Goal: Task Accomplishment & Management: Use online tool/utility

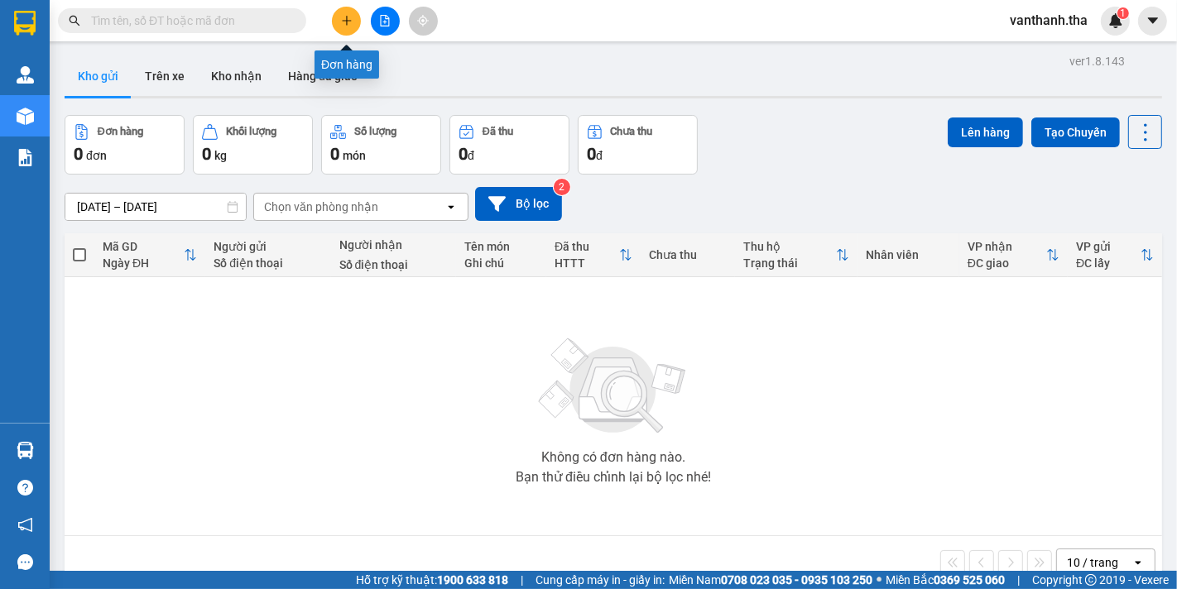
click at [343, 20] on icon "plus" at bounding box center [346, 20] width 9 height 1
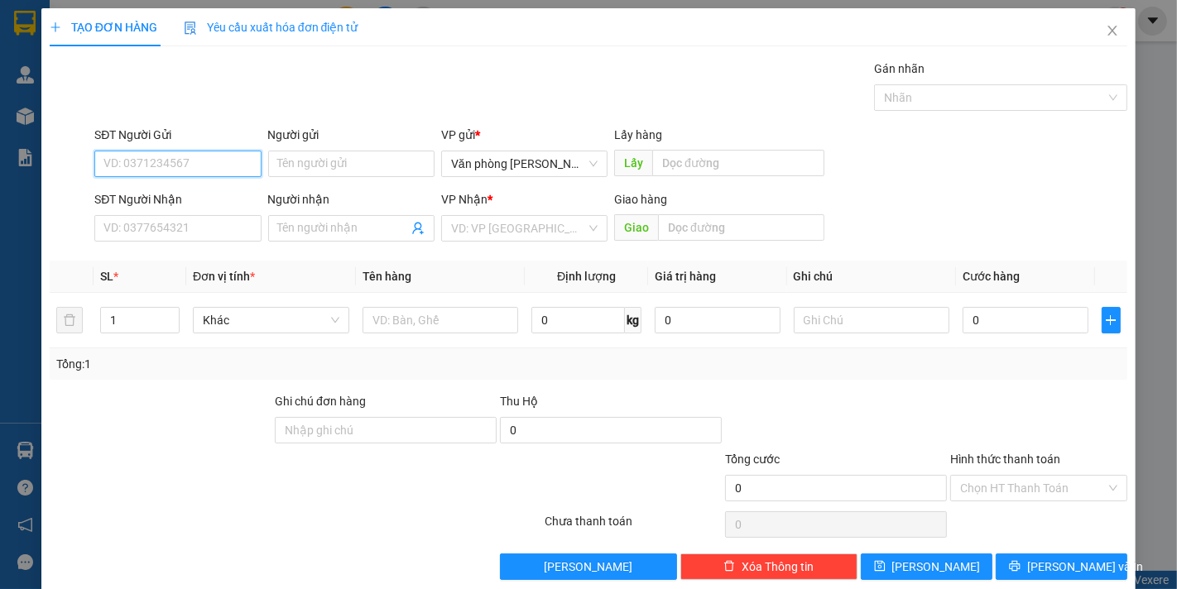
click at [178, 157] on input "SĐT Người Gửi" at bounding box center [177, 164] width 166 height 26
click at [154, 222] on input "SĐT Người Nhận" at bounding box center [177, 228] width 166 height 26
click at [164, 157] on input "SĐT Người Gửi" at bounding box center [177, 164] width 166 height 26
click at [158, 218] on input "SĐT Người Nhận" at bounding box center [177, 228] width 166 height 26
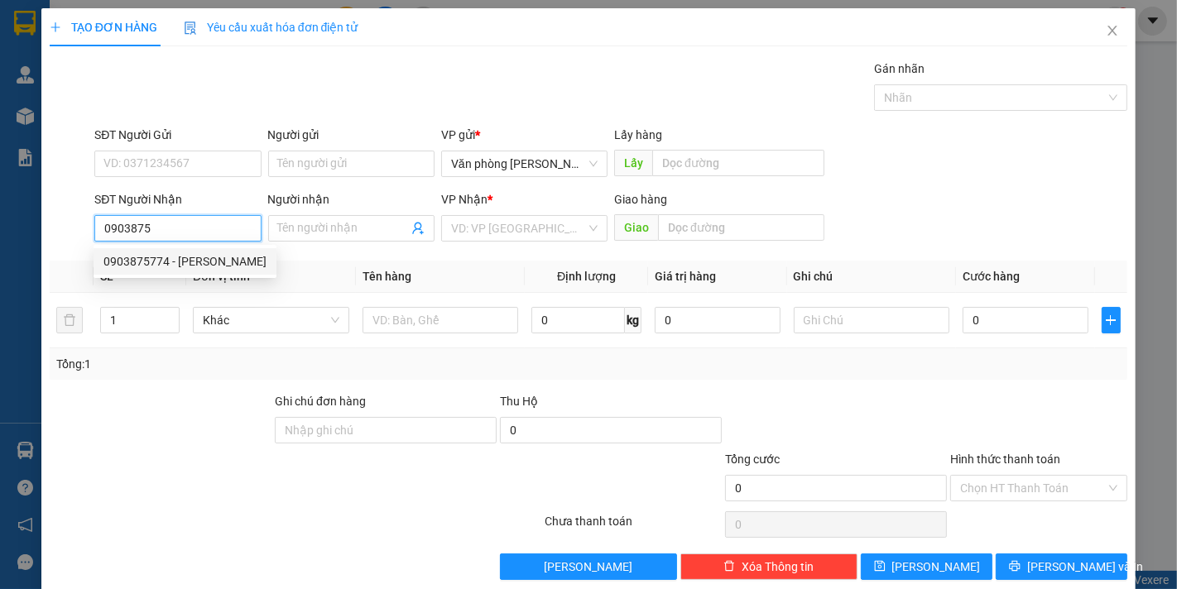
click at [171, 263] on div "0903875774 - [PERSON_NAME]" at bounding box center [184, 261] width 163 height 18
type input "0903875774"
type input "tiến hoàng"
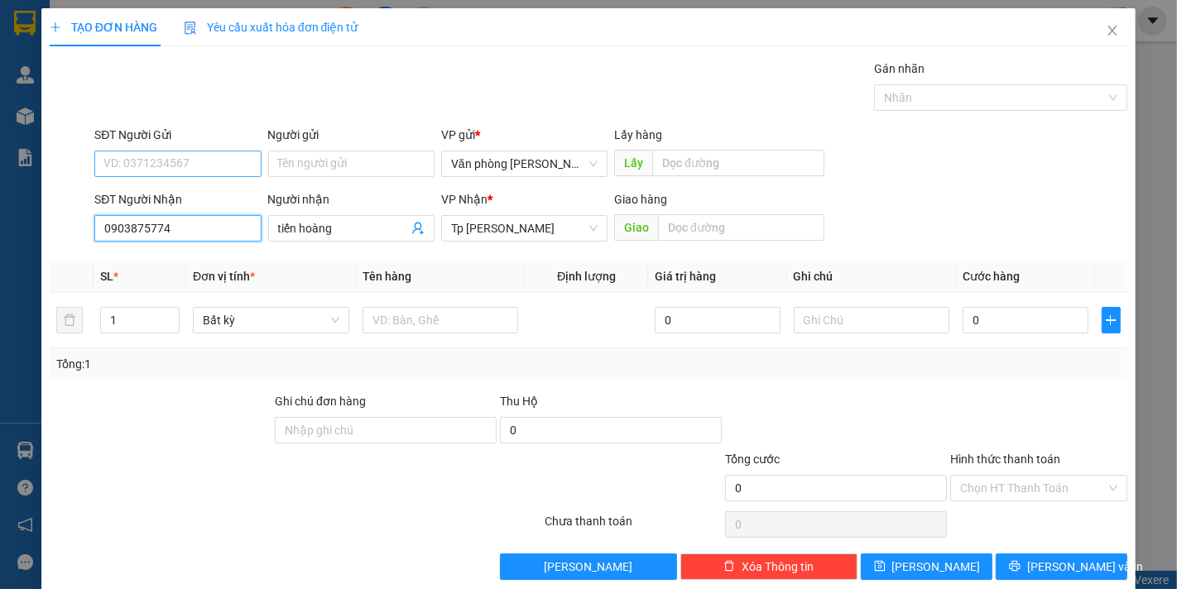
type input "0903875774"
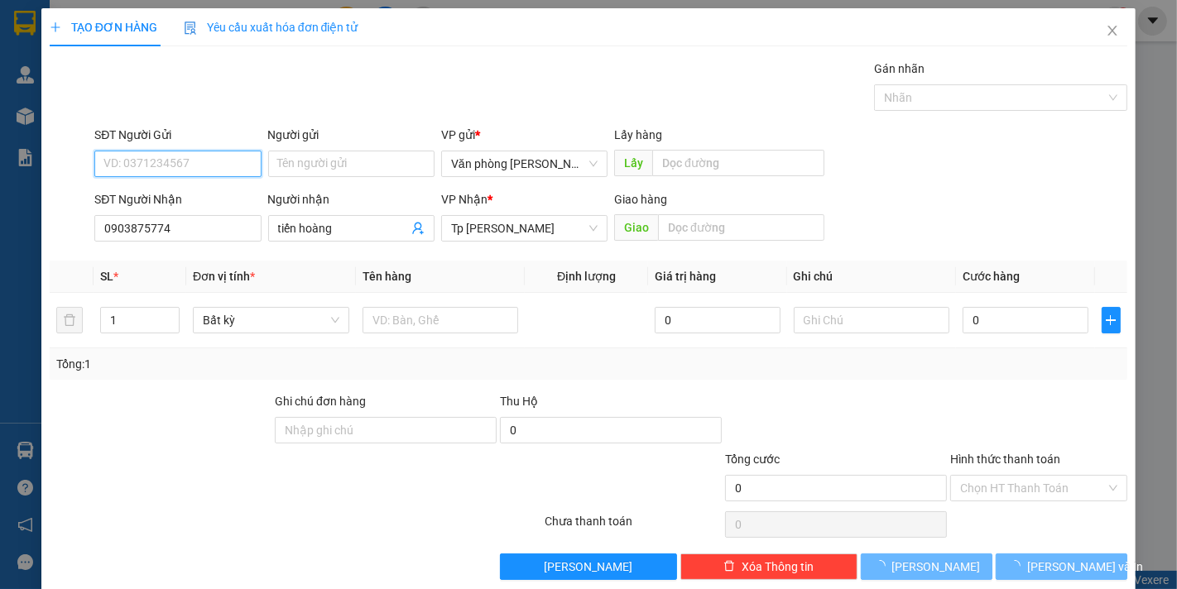
click at [195, 166] on input "SĐT Người Gửi" at bounding box center [177, 164] width 166 height 26
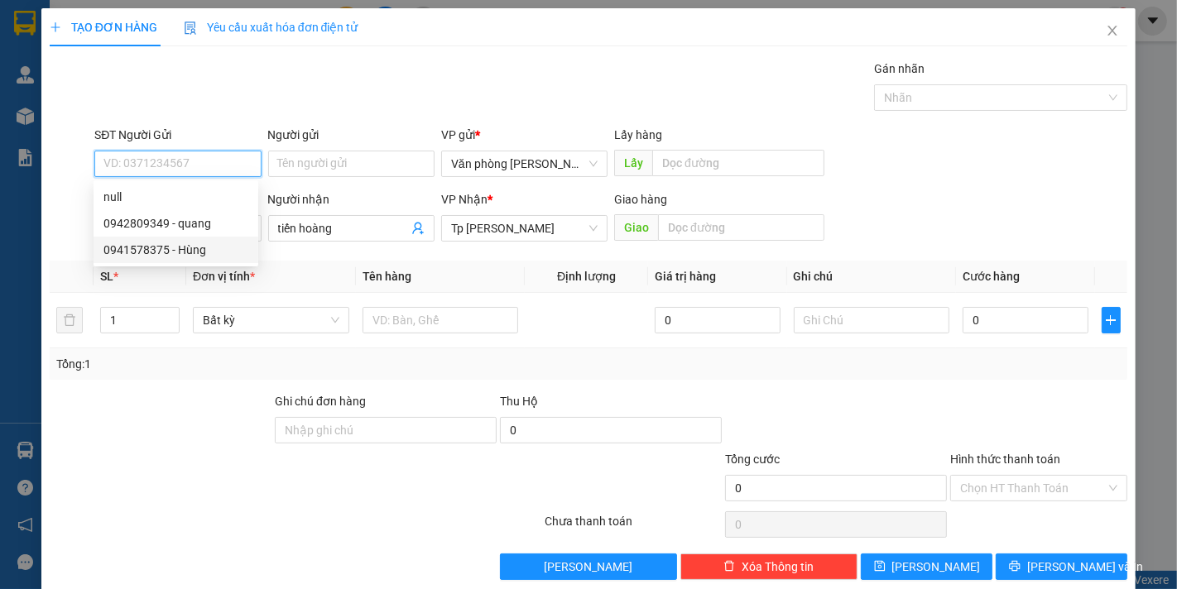
click at [159, 244] on div "0941578375 - Hùng" at bounding box center [175, 250] width 145 height 18
type input "0941578375"
type input "Hùng"
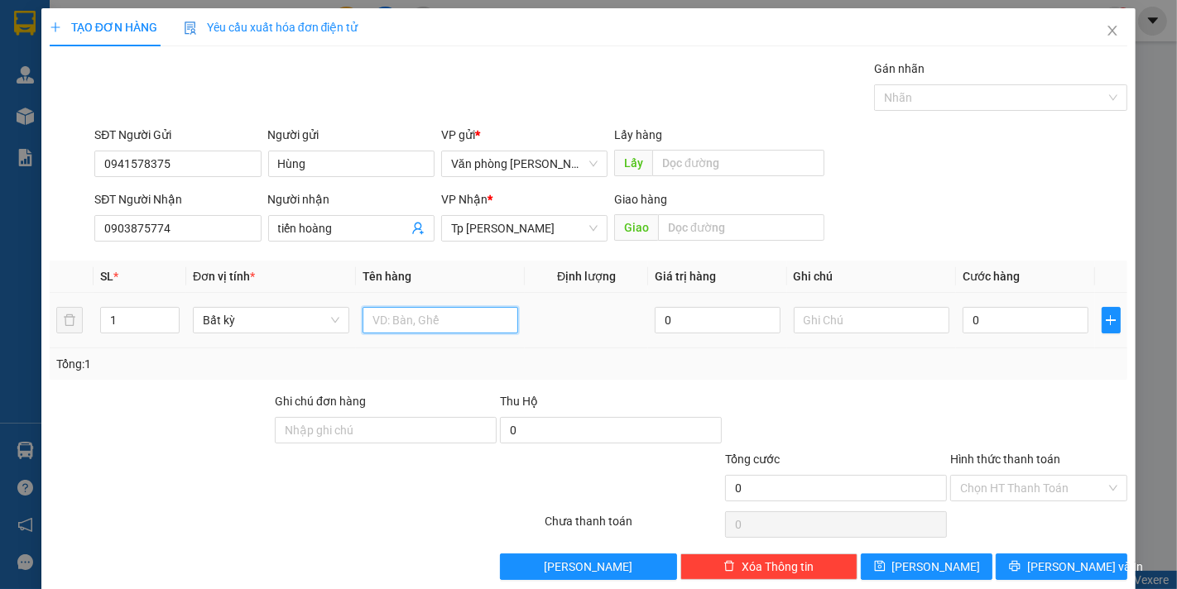
click at [415, 325] on input "text" at bounding box center [441, 320] width 156 height 26
type input "1h keo vàng_hàng mẫu"
click at [1008, 323] on input "0" at bounding box center [1025, 320] width 125 height 26
type input "002"
type input "2"
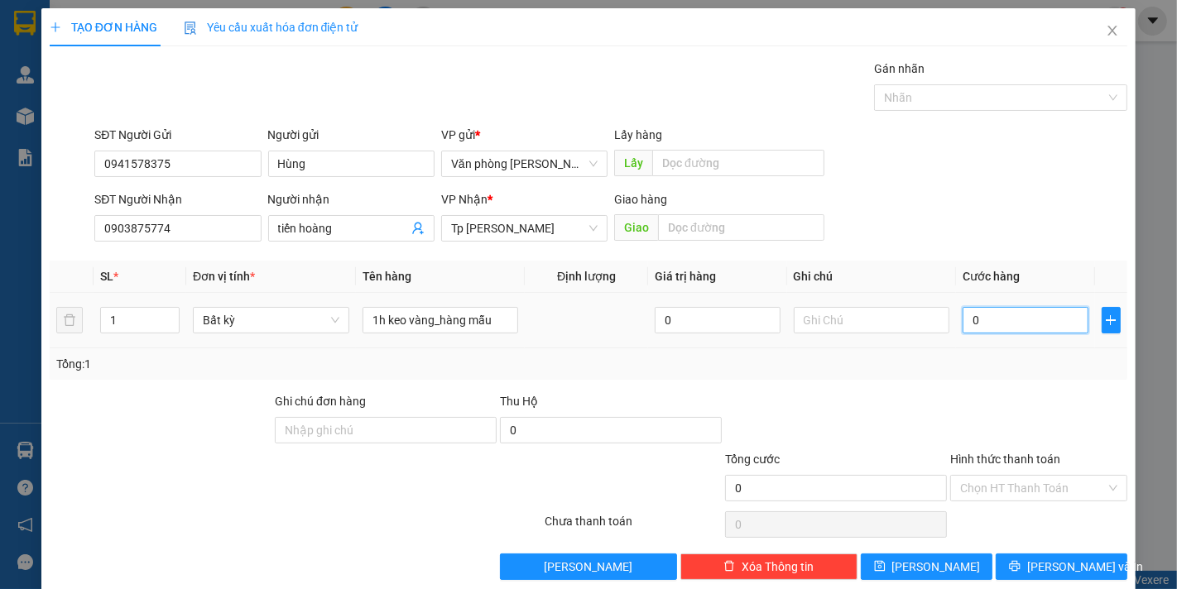
type input "2"
type input "0.020"
type input "20"
click at [1002, 371] on div "Tổng: 1" at bounding box center [588, 364] width 1065 height 18
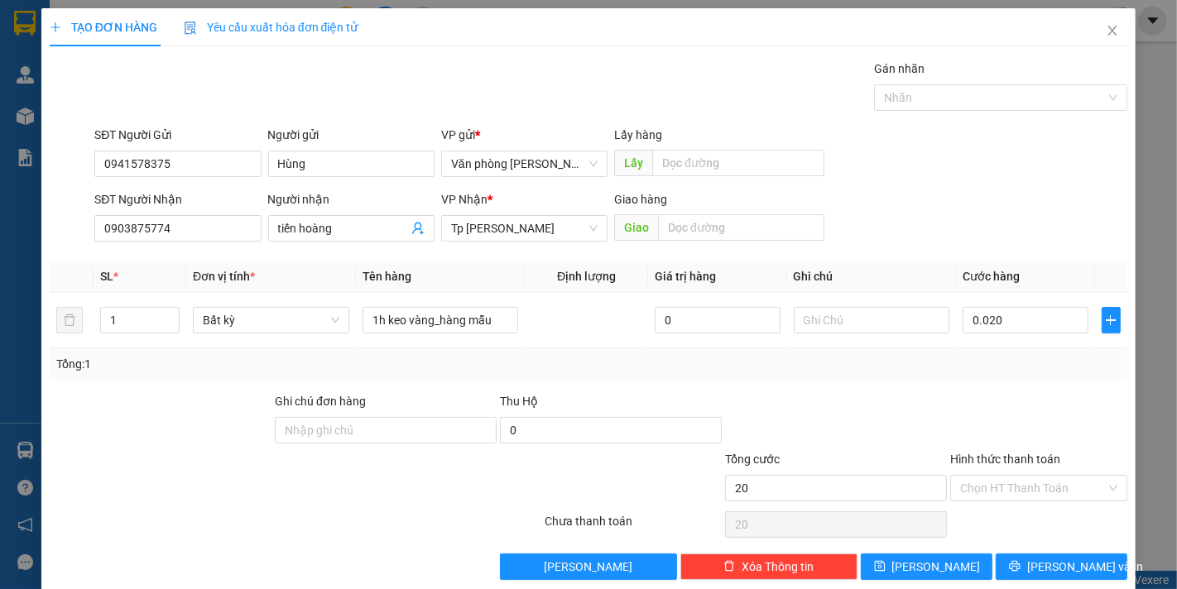
type input "20.000"
click at [989, 493] on input "Hình thức thanh toán" at bounding box center [1033, 488] width 146 height 25
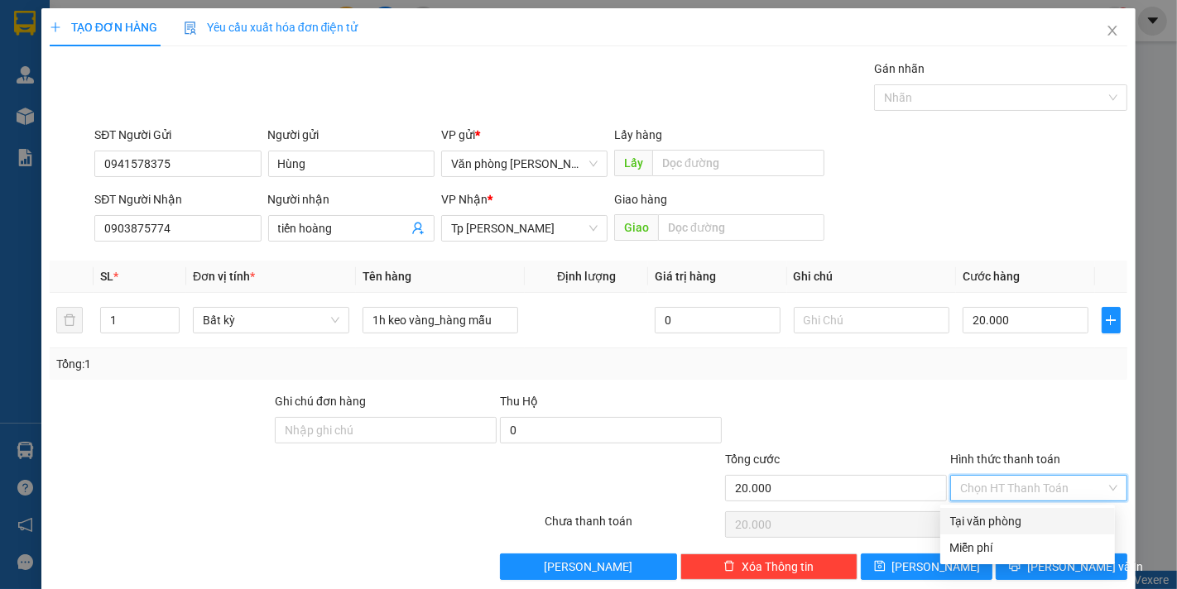
click at [987, 522] on div "Tại văn phòng" at bounding box center [1027, 521] width 155 height 18
type input "0"
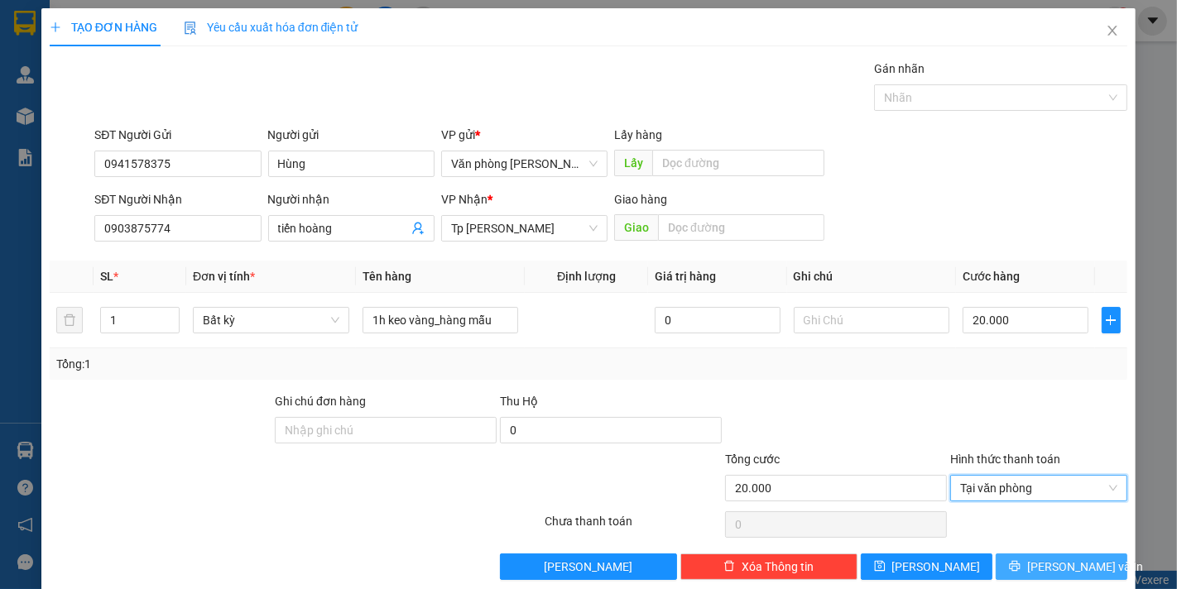
click at [1021, 566] on icon "printer" at bounding box center [1015, 566] width 12 height 12
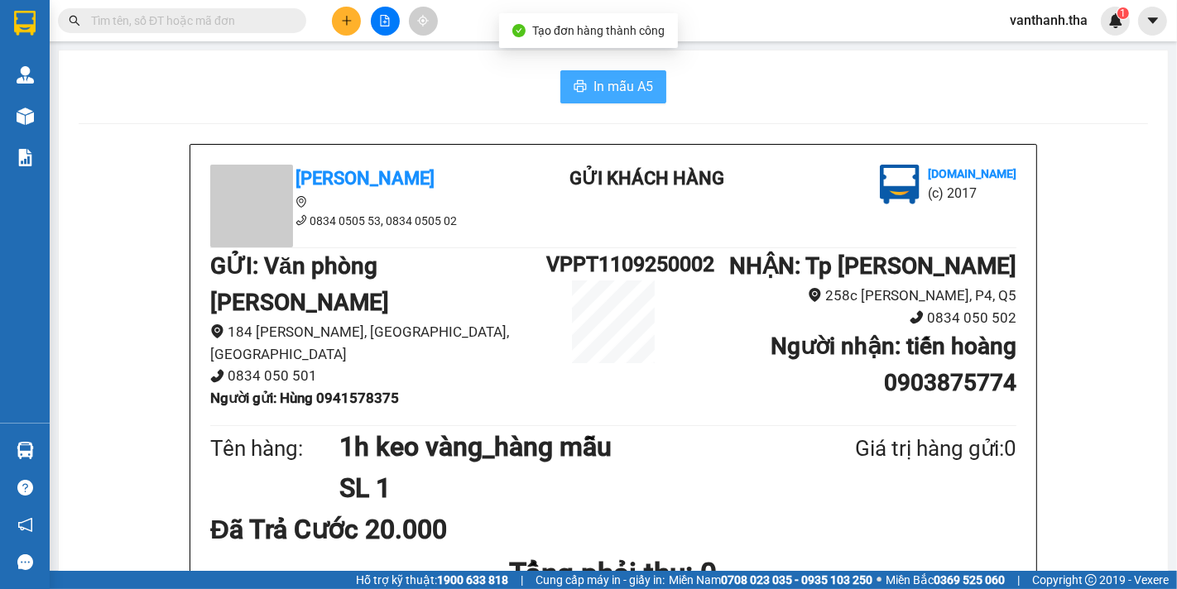
click at [594, 91] on span "In mẫu A5" at bounding box center [624, 86] width 60 height 21
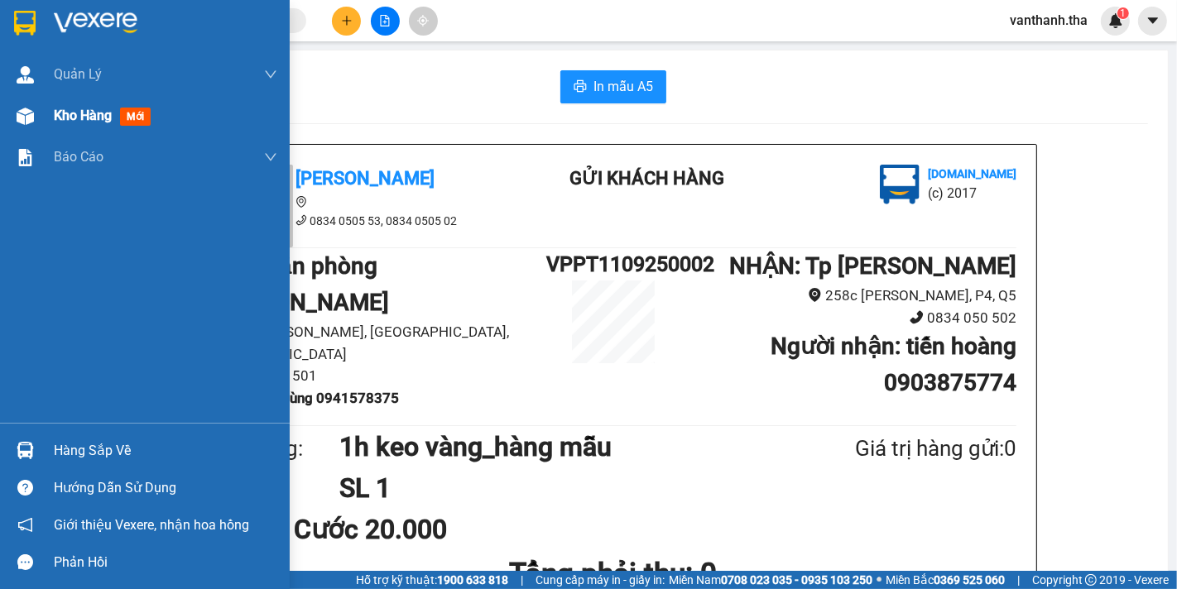
click at [78, 116] on span "Kho hàng" at bounding box center [83, 116] width 58 height 16
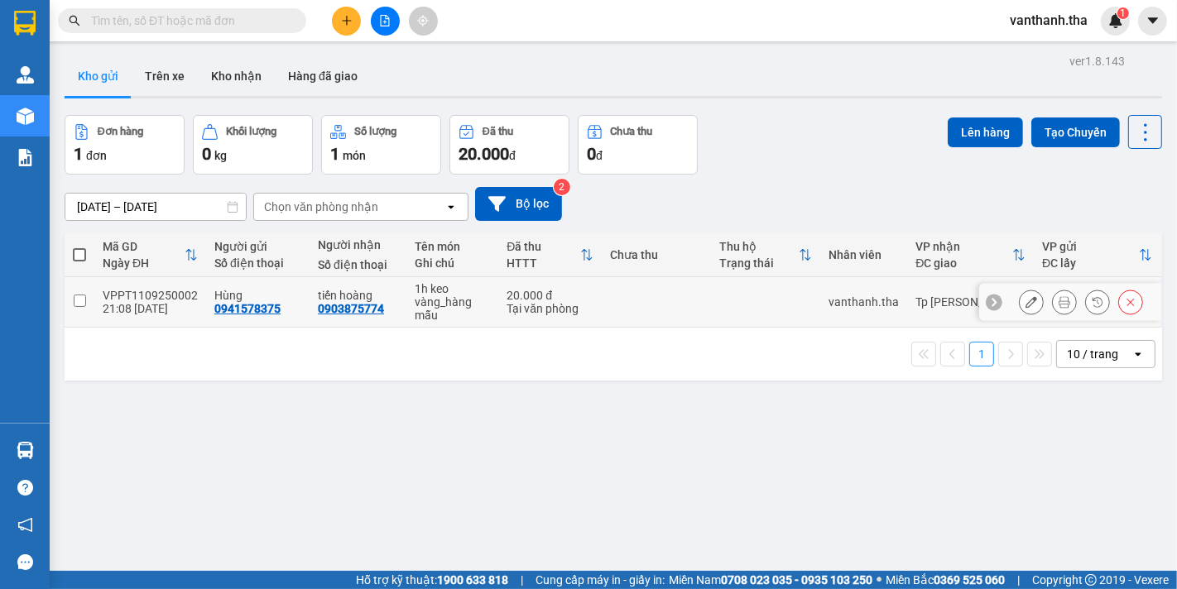
click at [83, 303] on input "checkbox" at bounding box center [80, 301] width 12 height 12
checkbox input "true"
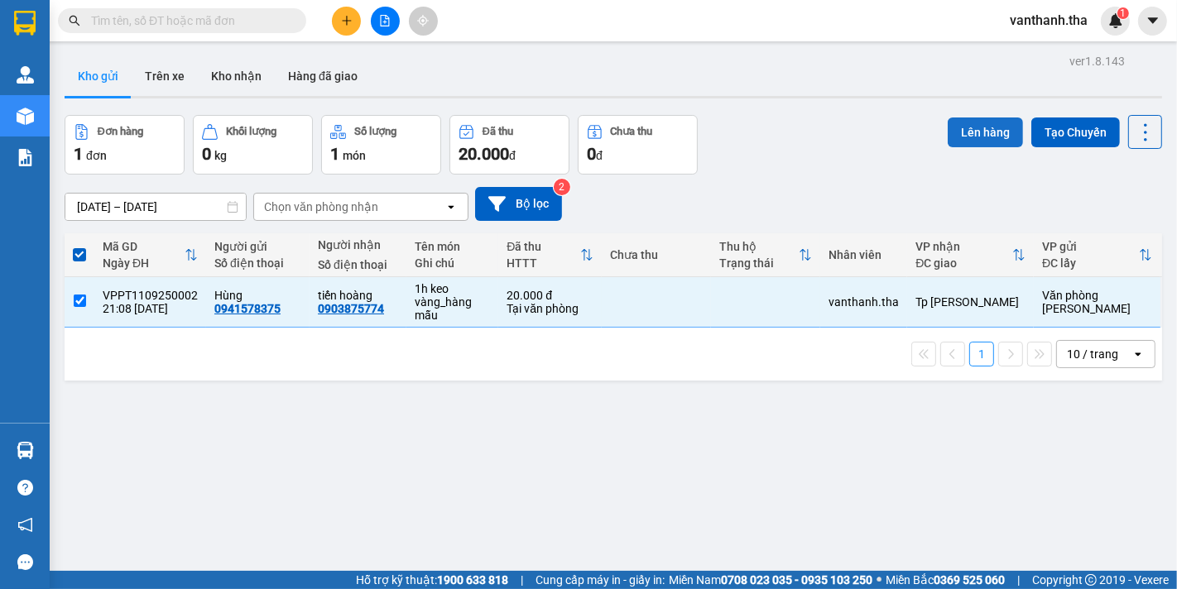
click at [959, 123] on button "Lên hàng" at bounding box center [985, 133] width 75 height 30
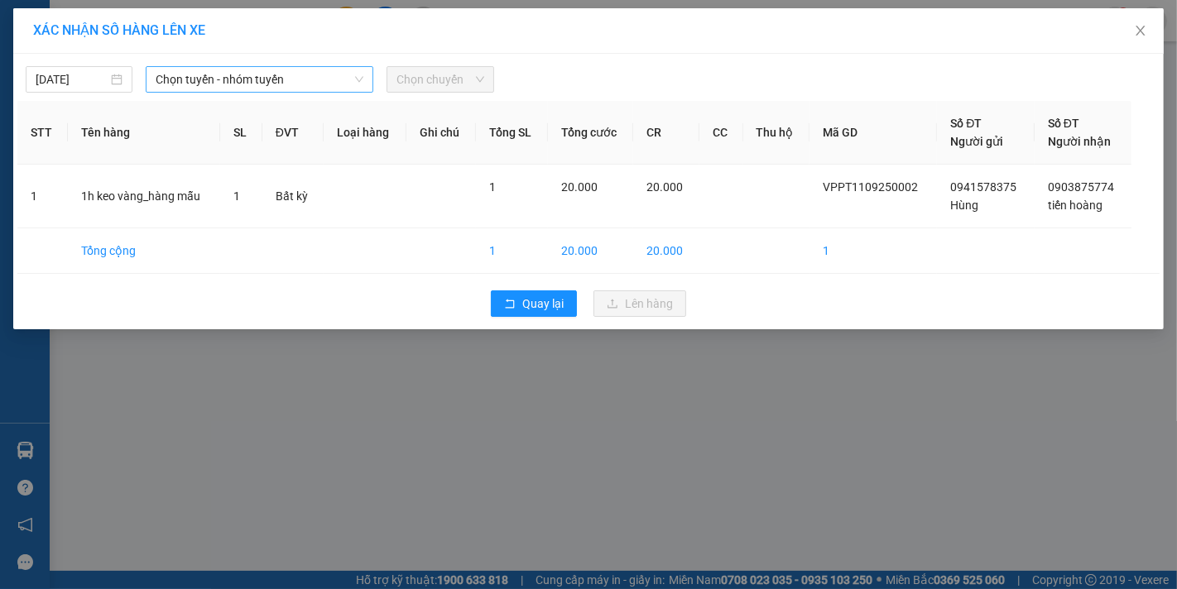
click at [200, 79] on span "Chọn tuyến - nhóm tuyến" at bounding box center [260, 79] width 208 height 25
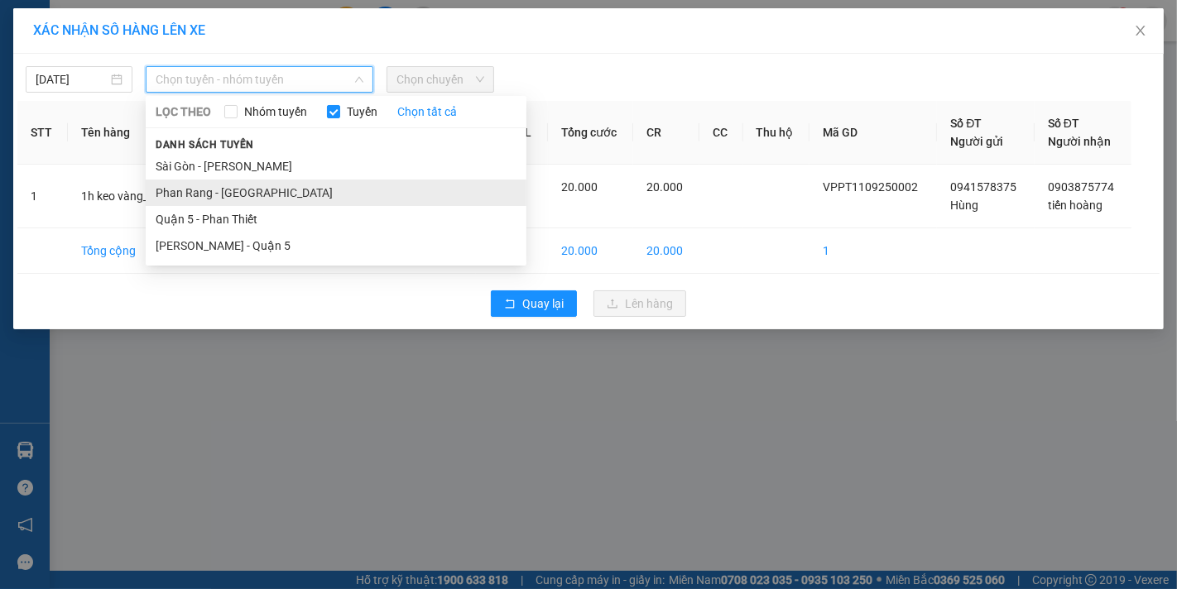
click at [185, 199] on li "Phan Rang - [GEOGRAPHIC_DATA]" at bounding box center [336, 193] width 381 height 26
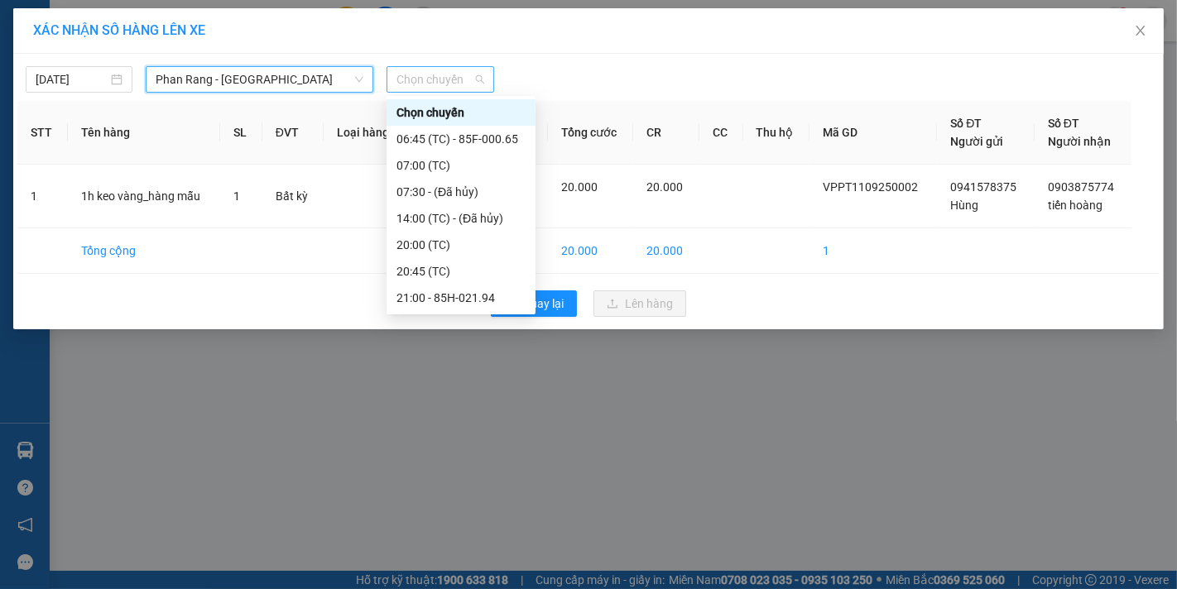
click at [427, 84] on span "Chọn chuyến" at bounding box center [440, 79] width 87 height 25
click at [450, 299] on div "21:00 - 85H-021.94" at bounding box center [461, 298] width 129 height 18
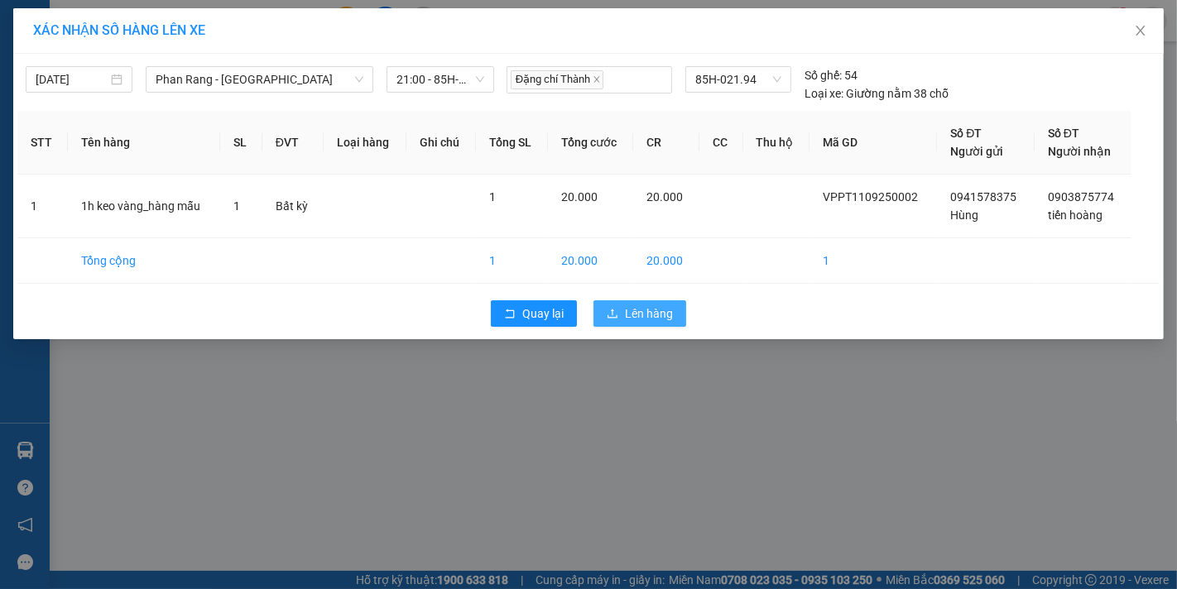
click at [633, 318] on span "Lên hàng" at bounding box center [649, 314] width 48 height 18
